Goal: Task Accomplishment & Management: Manage account settings

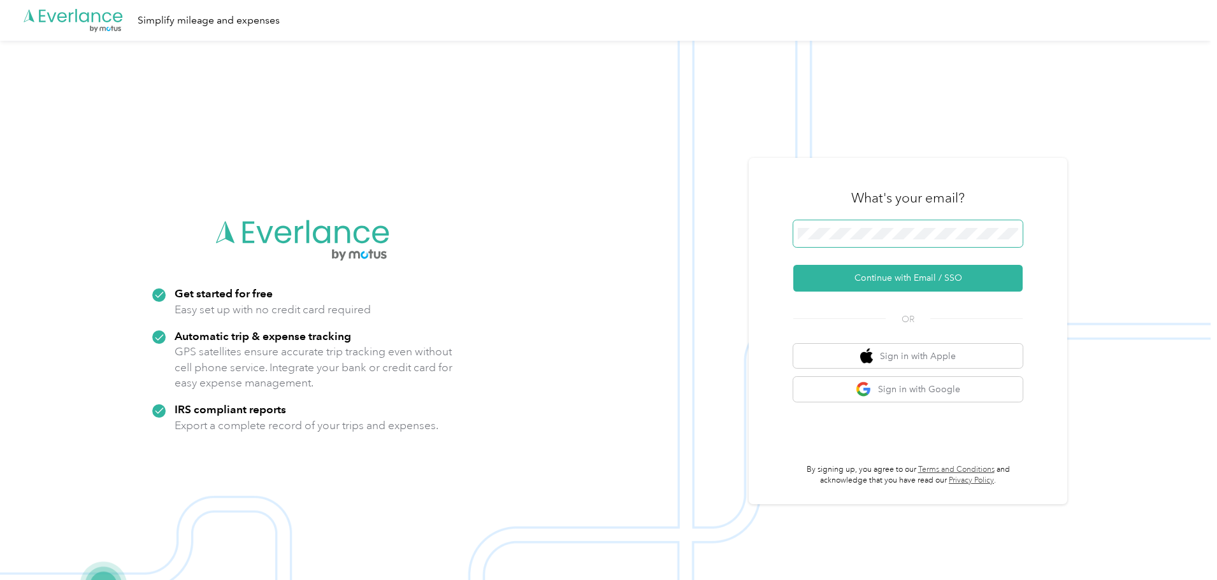
click at [834, 222] on span at bounding box center [907, 233] width 229 height 27
click at [831, 289] on button "Continue with Email / SSO" at bounding box center [907, 278] width 229 height 27
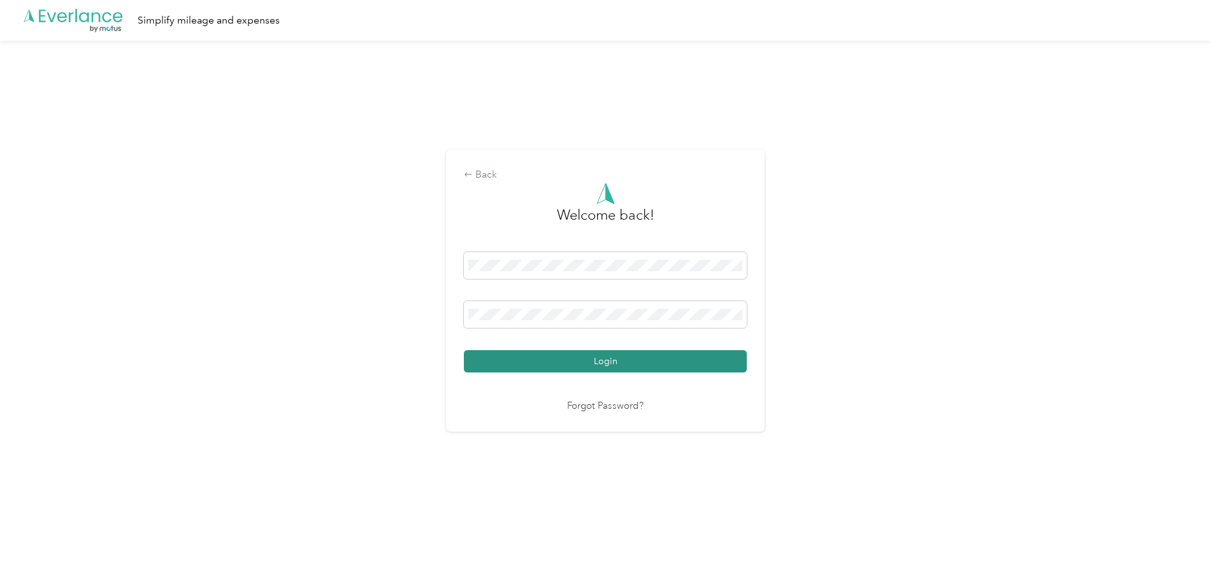
click at [502, 358] on button "Login" at bounding box center [605, 361] width 283 height 22
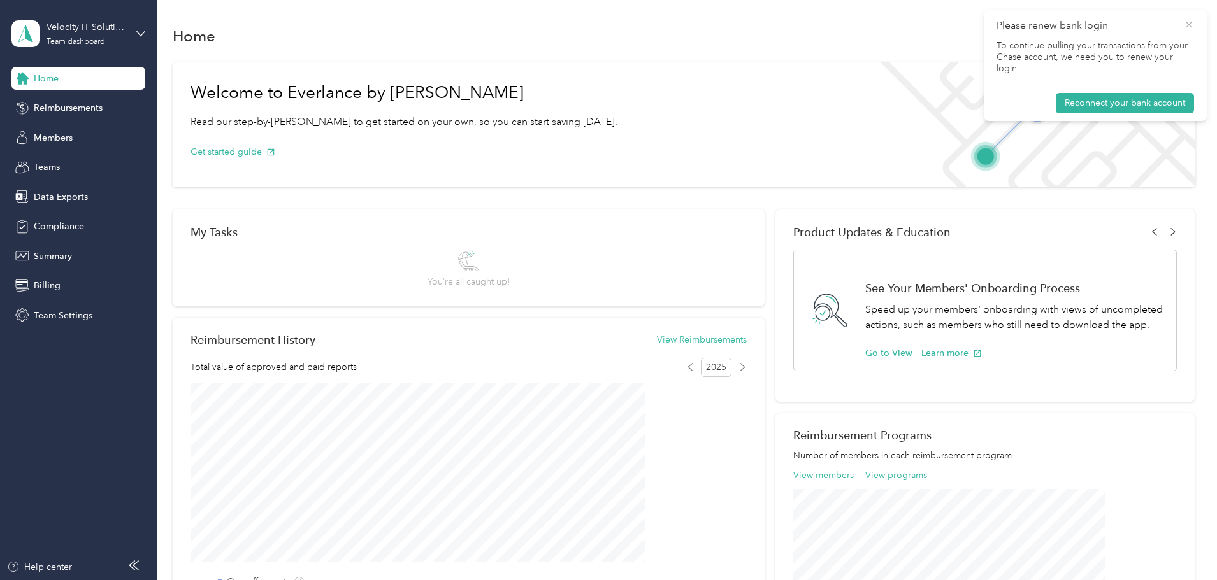
click at [1186, 25] on icon at bounding box center [1189, 24] width 10 height 11
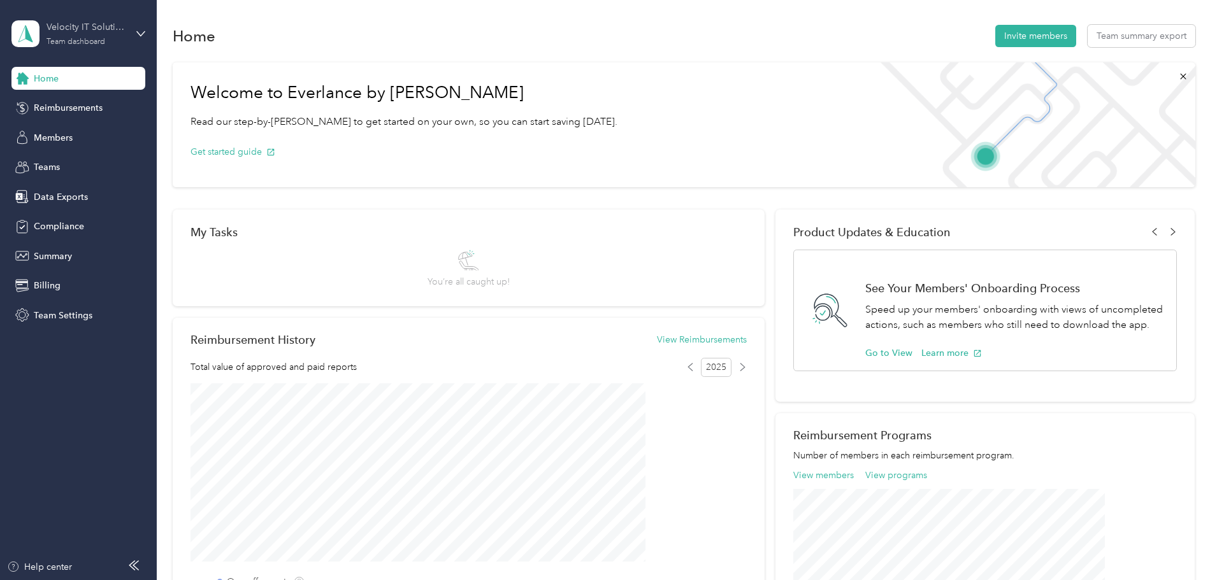
click at [97, 36] on div "Velocity IT Solutions Team dashboard" at bounding box center [87, 32] width 80 height 25
click at [104, 136] on div "Personal dashboard" at bounding box center [217, 129] width 394 height 22
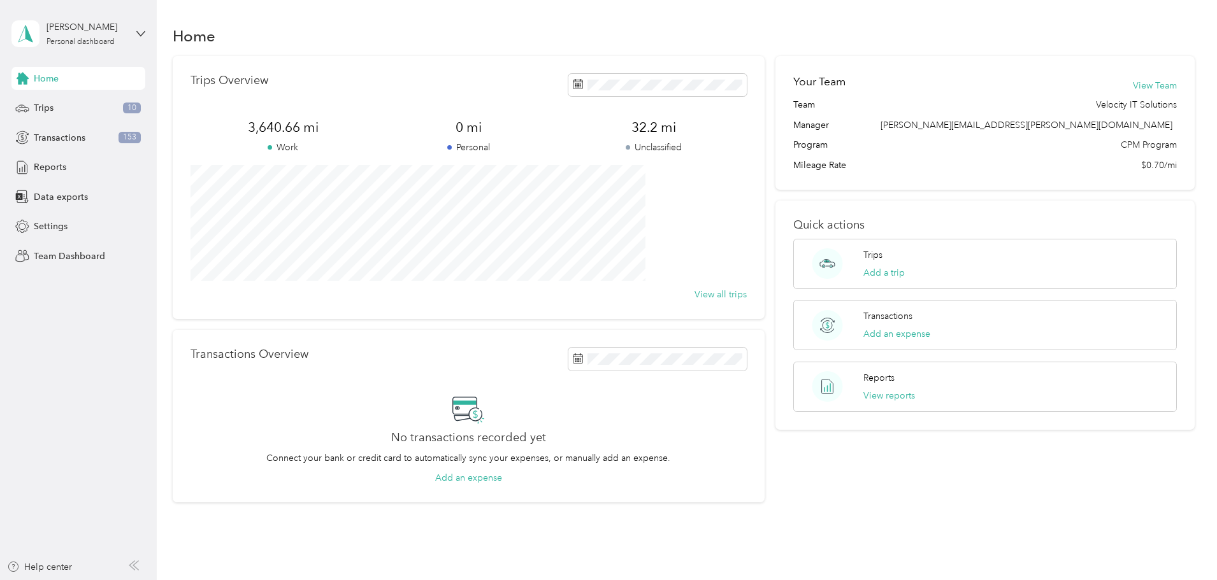
click at [1185, 29] on icon at bounding box center [1189, 24] width 10 height 11
click at [41, 105] on span "Trips" at bounding box center [44, 107] width 20 height 13
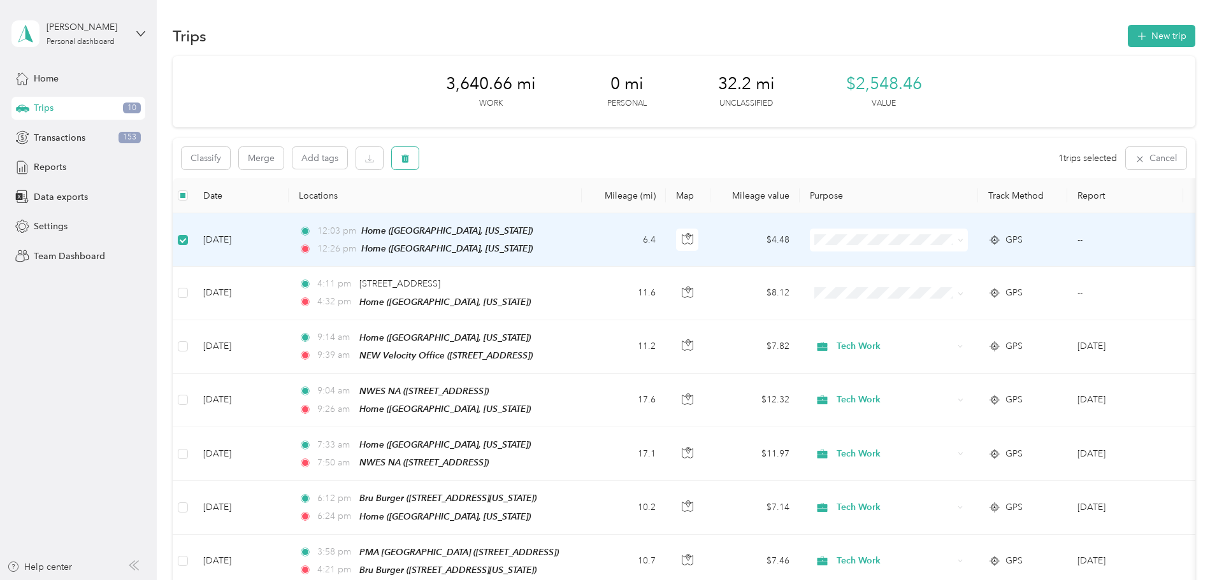
click at [409, 160] on icon "button" at bounding box center [405, 159] width 8 height 8
click at [583, 214] on button "Yes" at bounding box center [585, 211] width 25 height 20
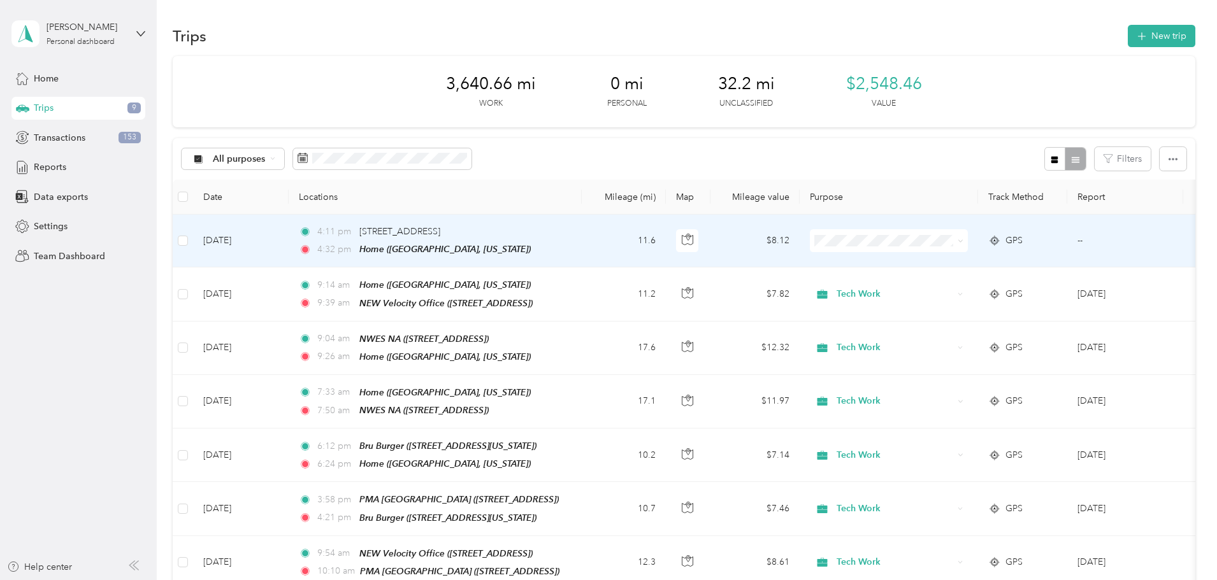
click at [666, 231] on td "11.6" at bounding box center [624, 241] width 84 height 53
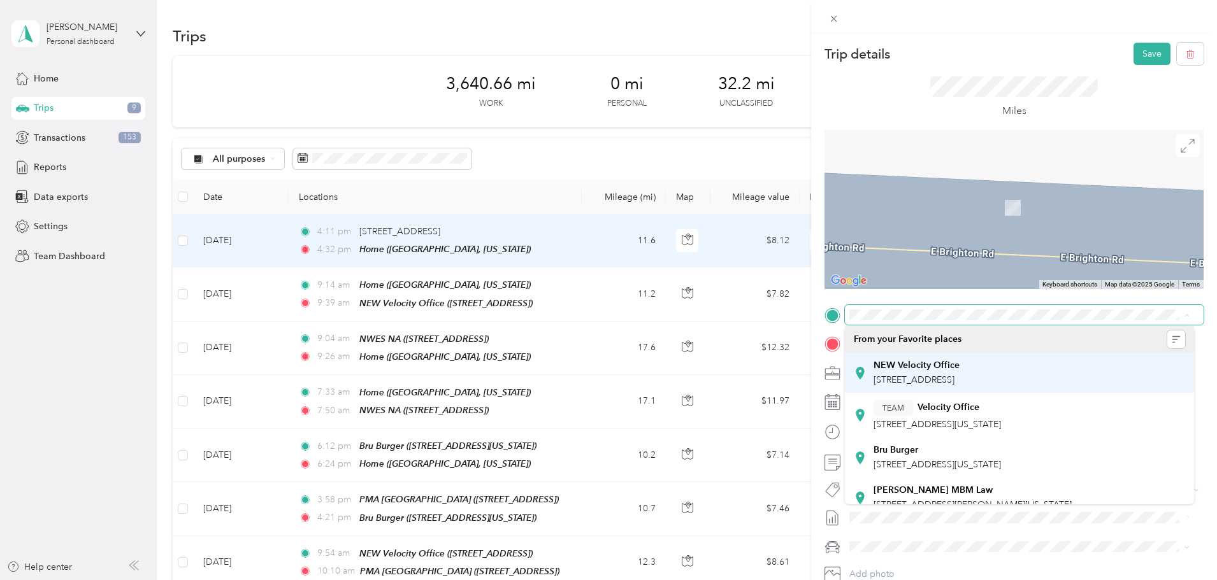
click at [950, 365] on strong "NEW Velocity Office" at bounding box center [916, 365] width 86 height 11
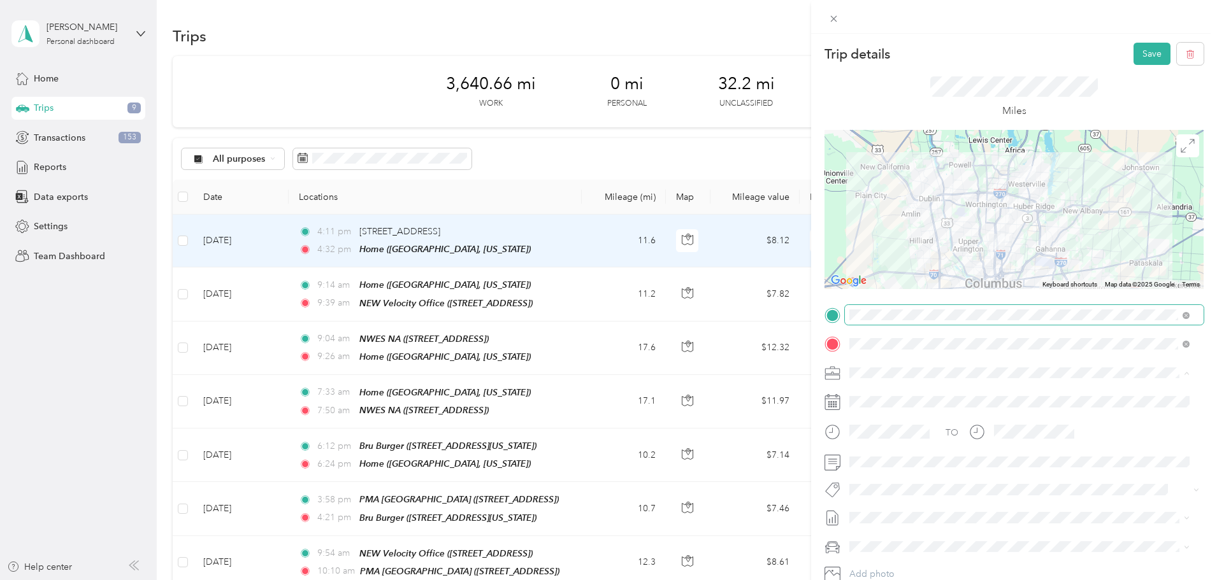
click at [893, 390] on span "Tech Work" at bounding box center [875, 395] width 43 height 11
click at [1141, 57] on button "Save" at bounding box center [1151, 54] width 37 height 22
